Goal: Task Accomplishment & Management: Manage account settings

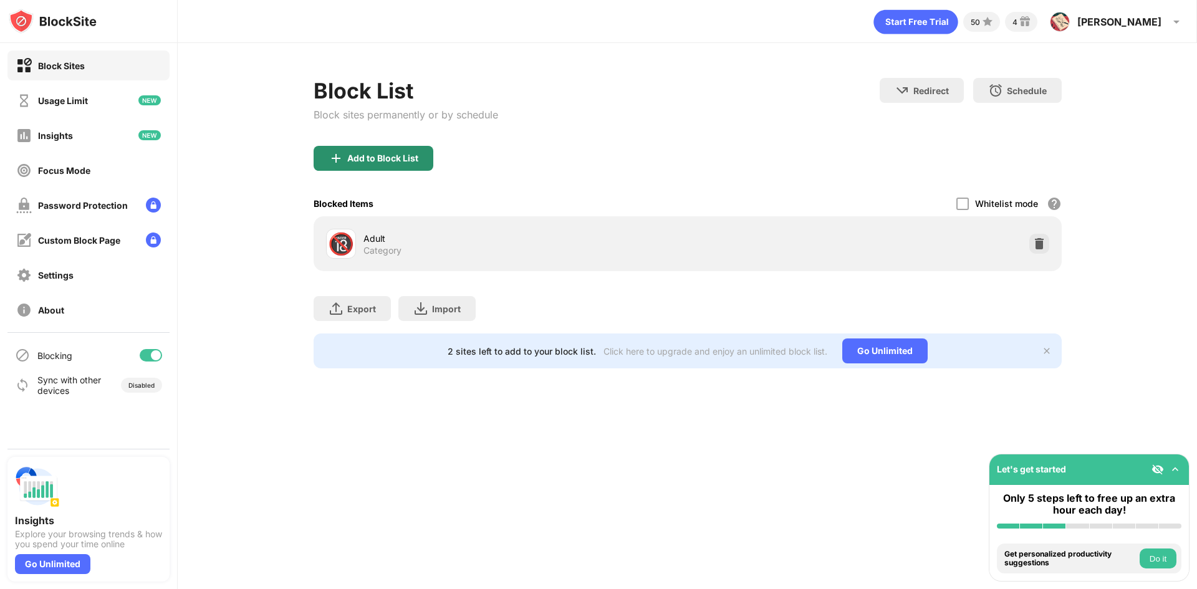
click at [398, 155] on div "Add to Block List" at bounding box center [382, 158] width 71 height 10
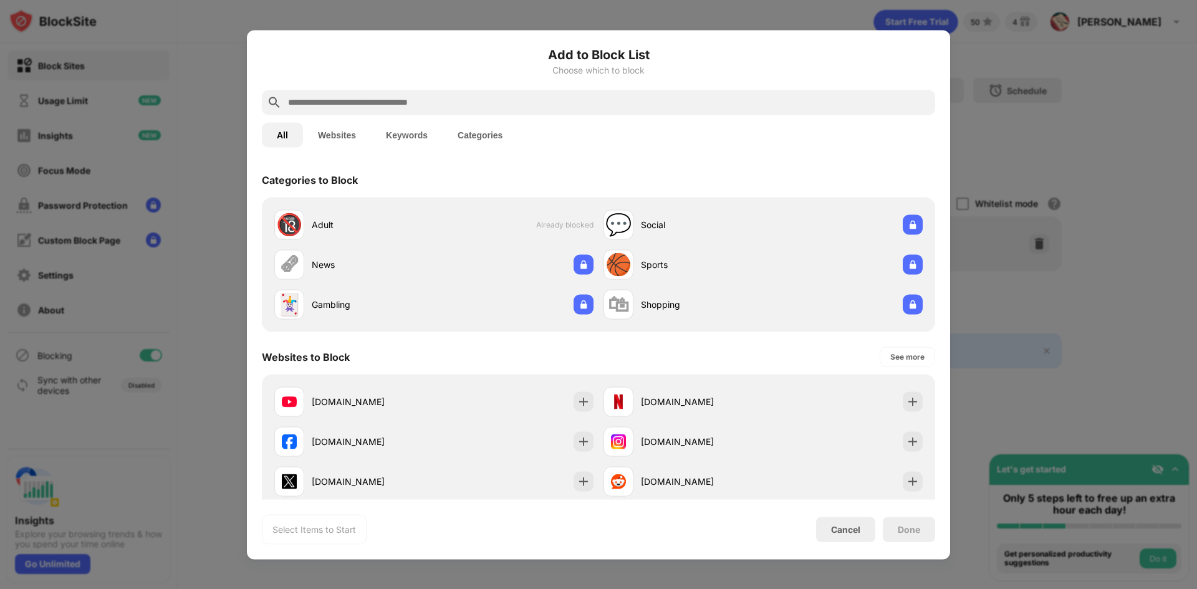
click at [445, 92] on div at bounding box center [598, 102] width 673 height 25
click at [449, 99] on input "text" at bounding box center [609, 102] width 644 height 15
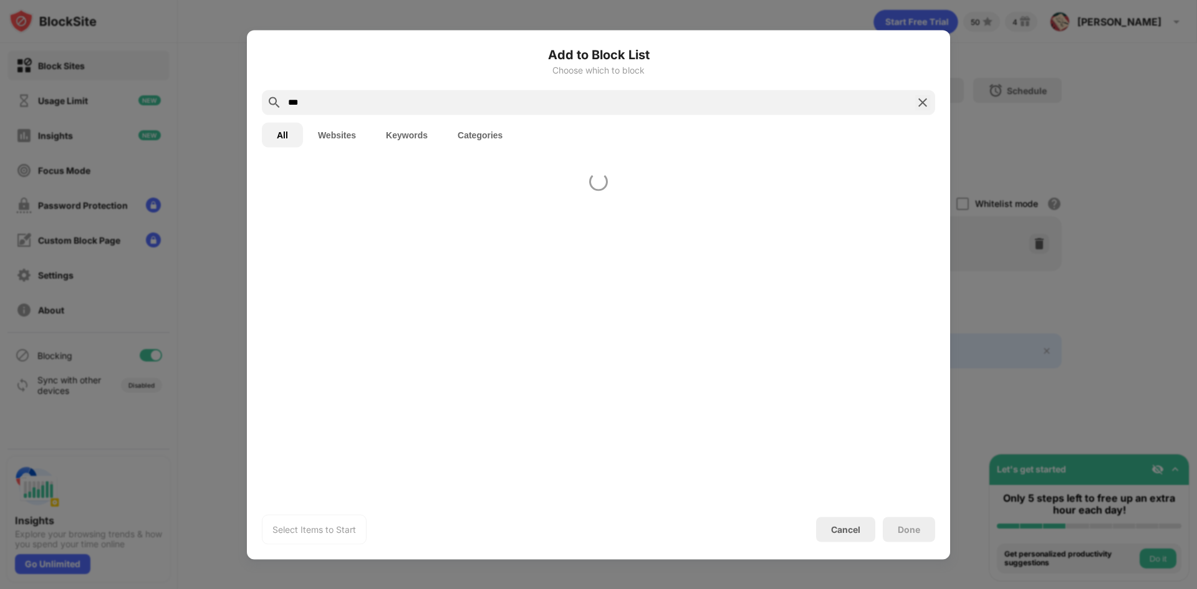
type input "***"
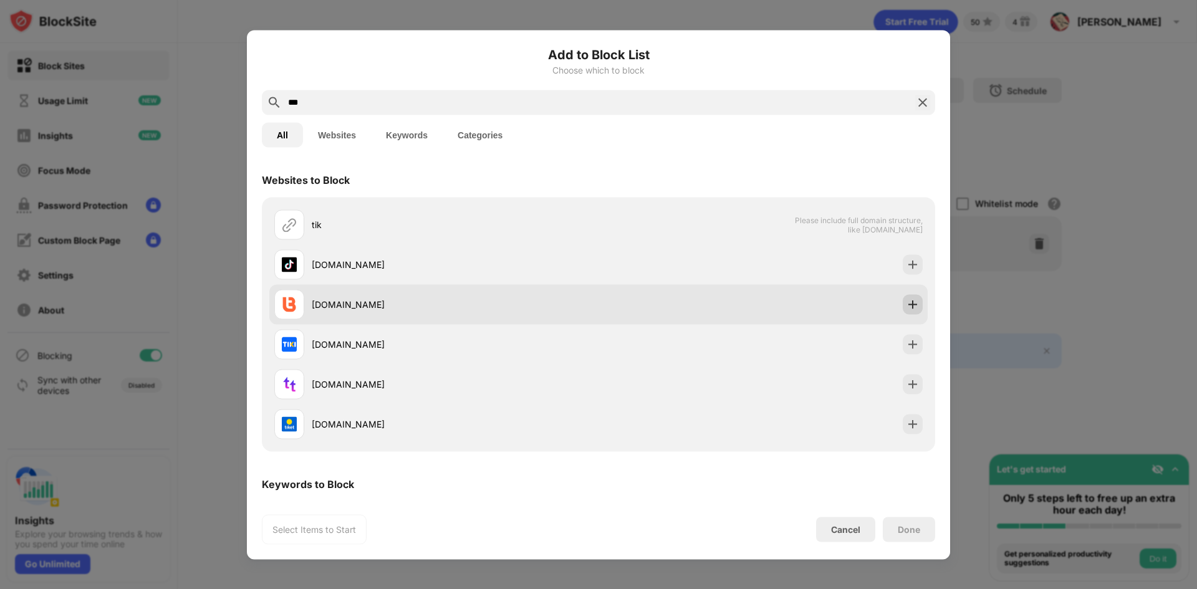
click at [907, 299] on div at bounding box center [913, 304] width 20 height 20
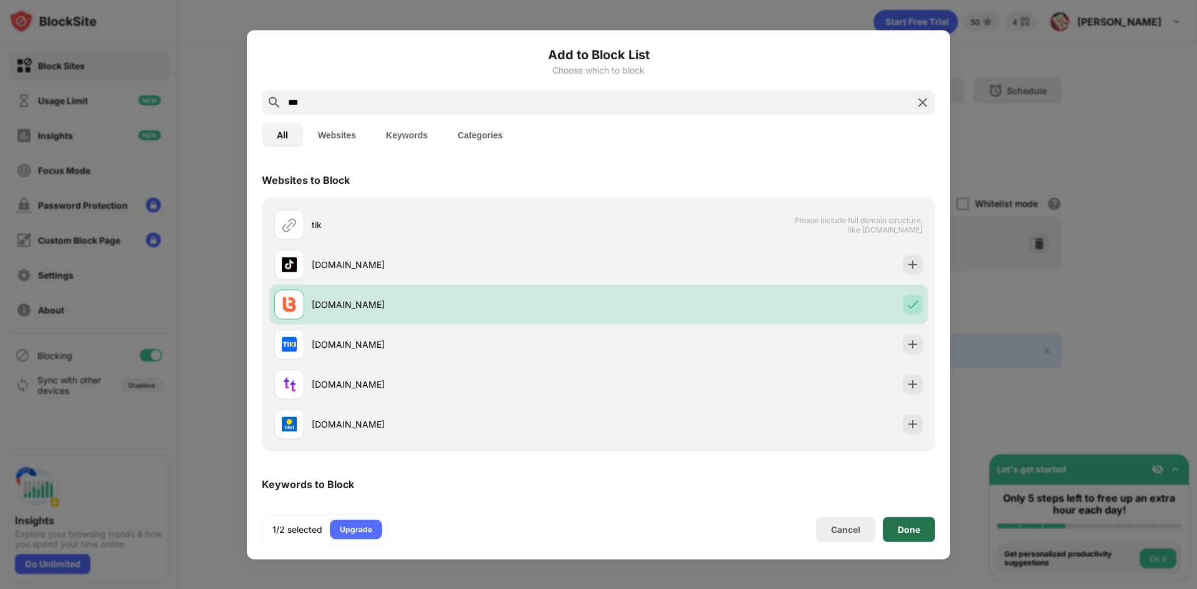
click at [902, 526] on div "Done" at bounding box center [909, 529] width 22 height 10
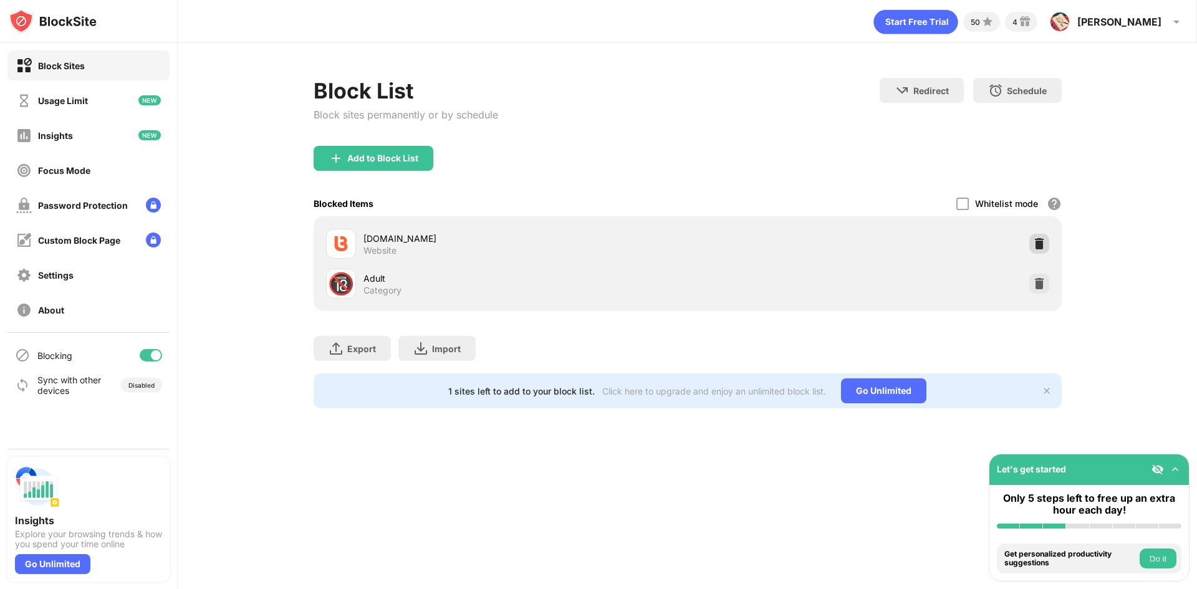
click at [1044, 241] on img at bounding box center [1039, 244] width 12 height 12
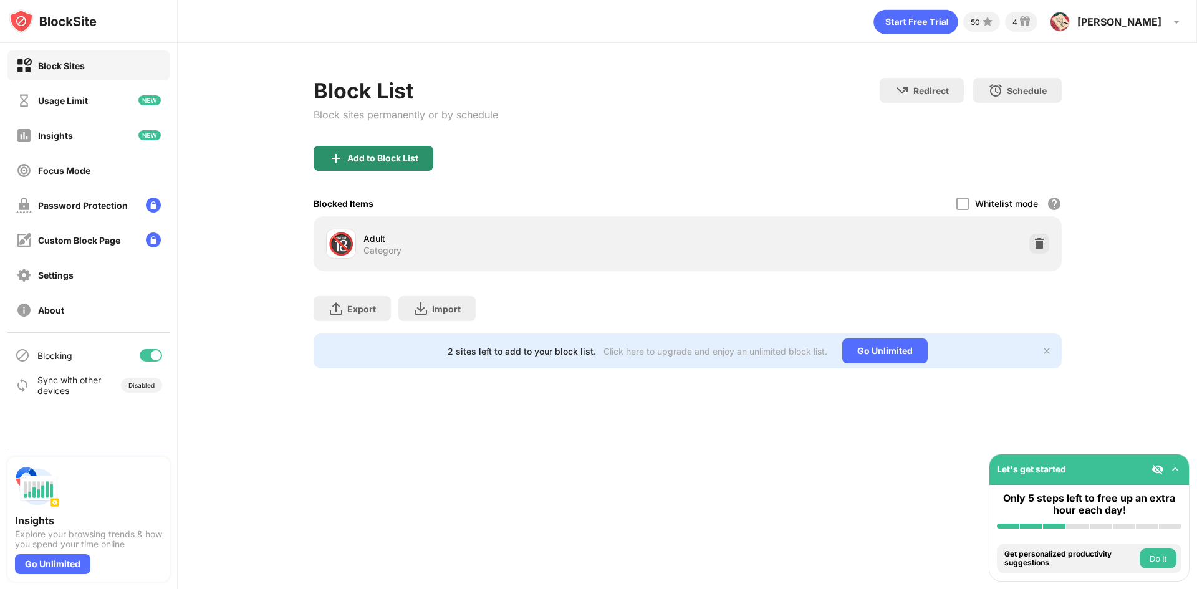
click at [383, 167] on div "Add to Block List" at bounding box center [374, 158] width 120 height 25
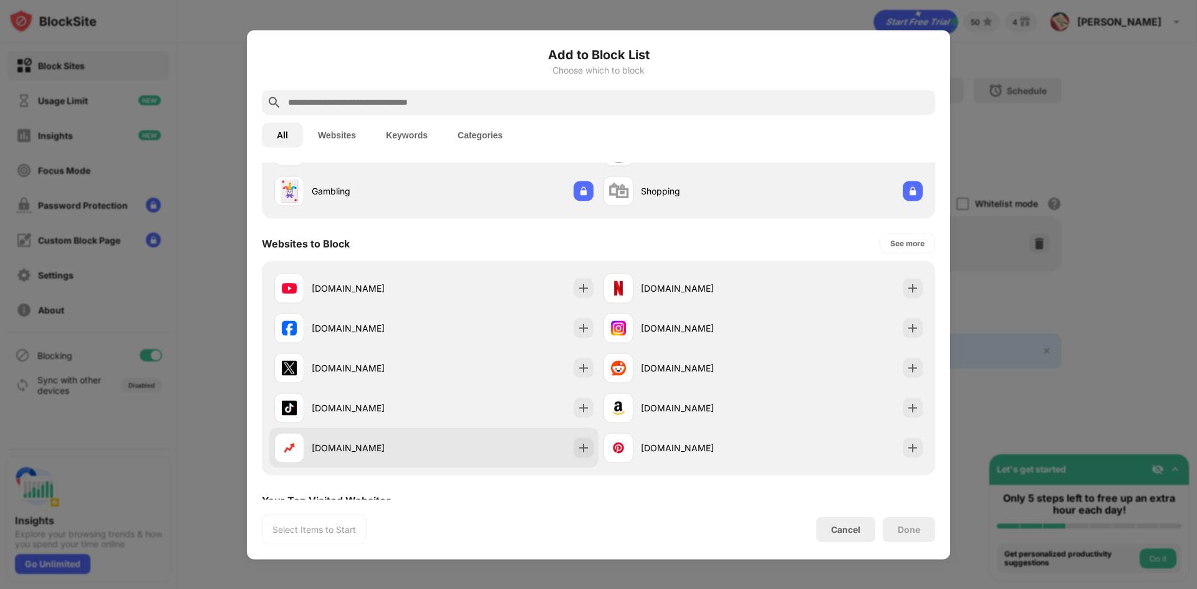
scroll to position [208, 0]
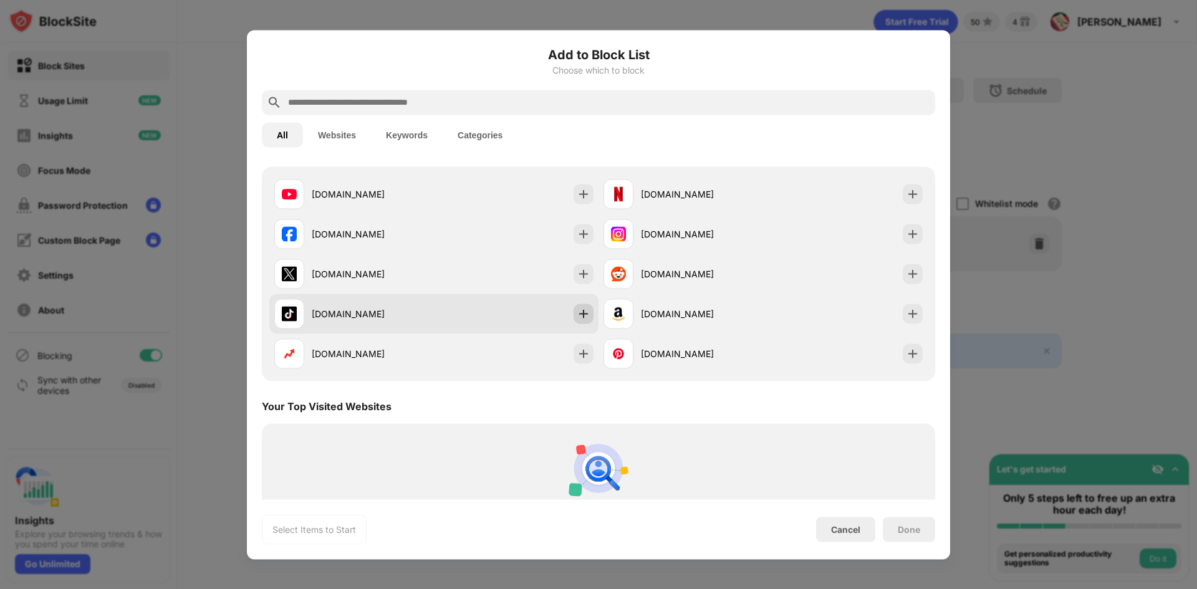
click at [577, 314] on img at bounding box center [583, 313] width 12 height 12
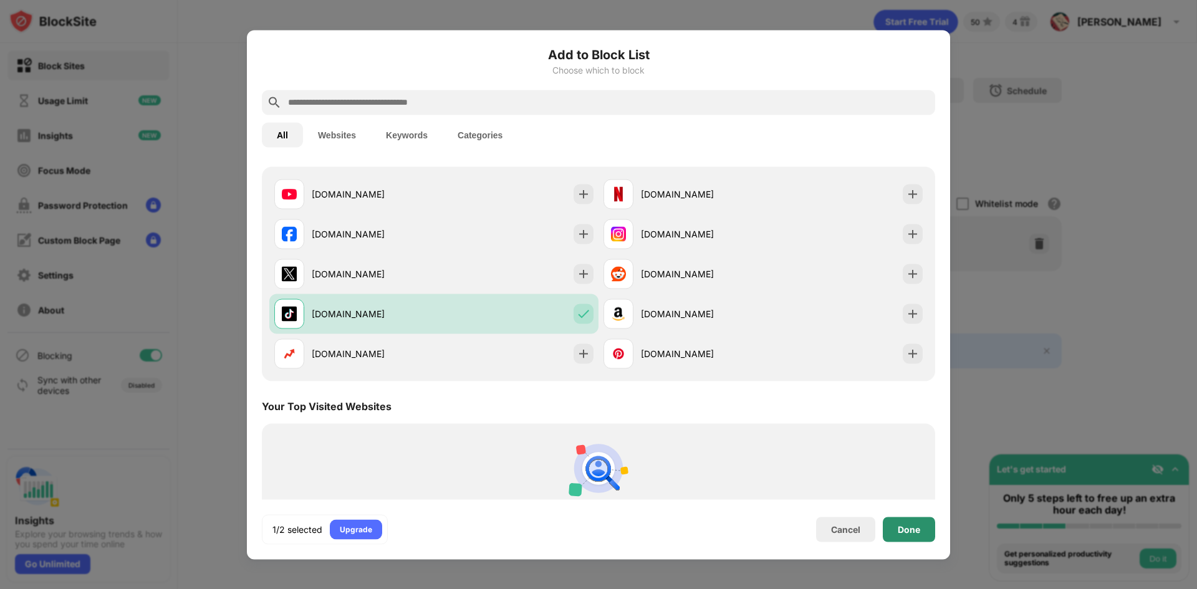
click at [895, 528] on div "Done" at bounding box center [909, 529] width 52 height 25
